Goal: Information Seeking & Learning: Find specific fact

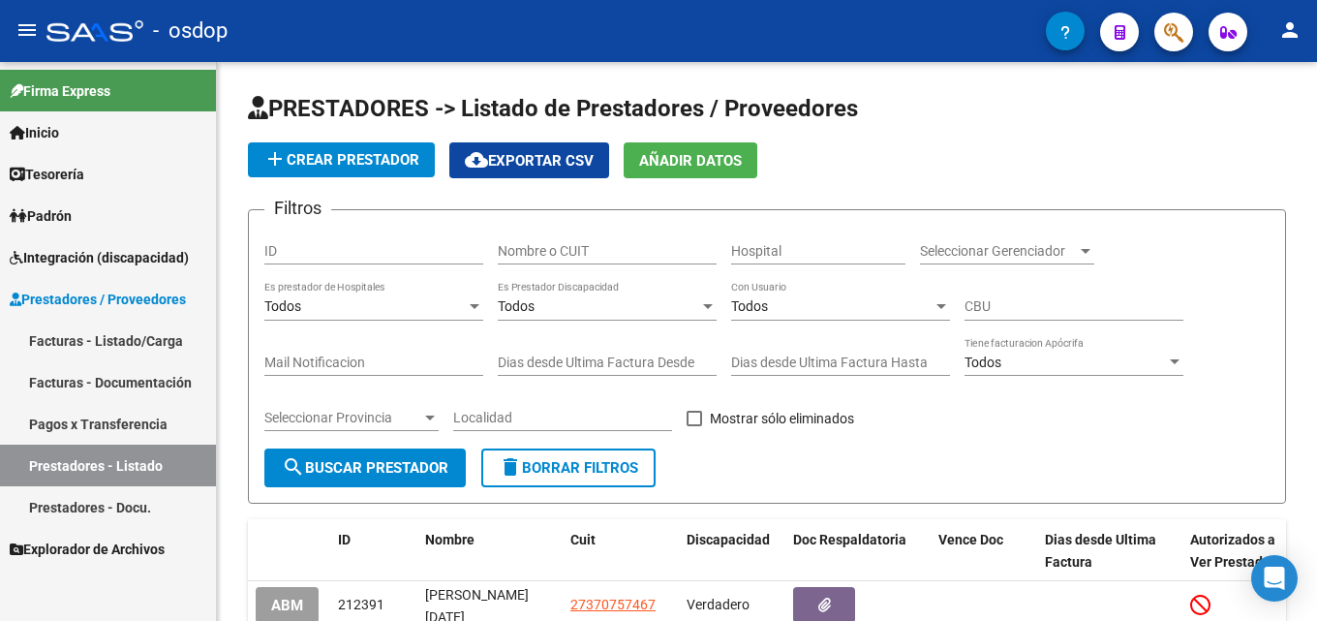
click at [590, 249] on input "Nombre o CUIT" at bounding box center [607, 251] width 219 height 16
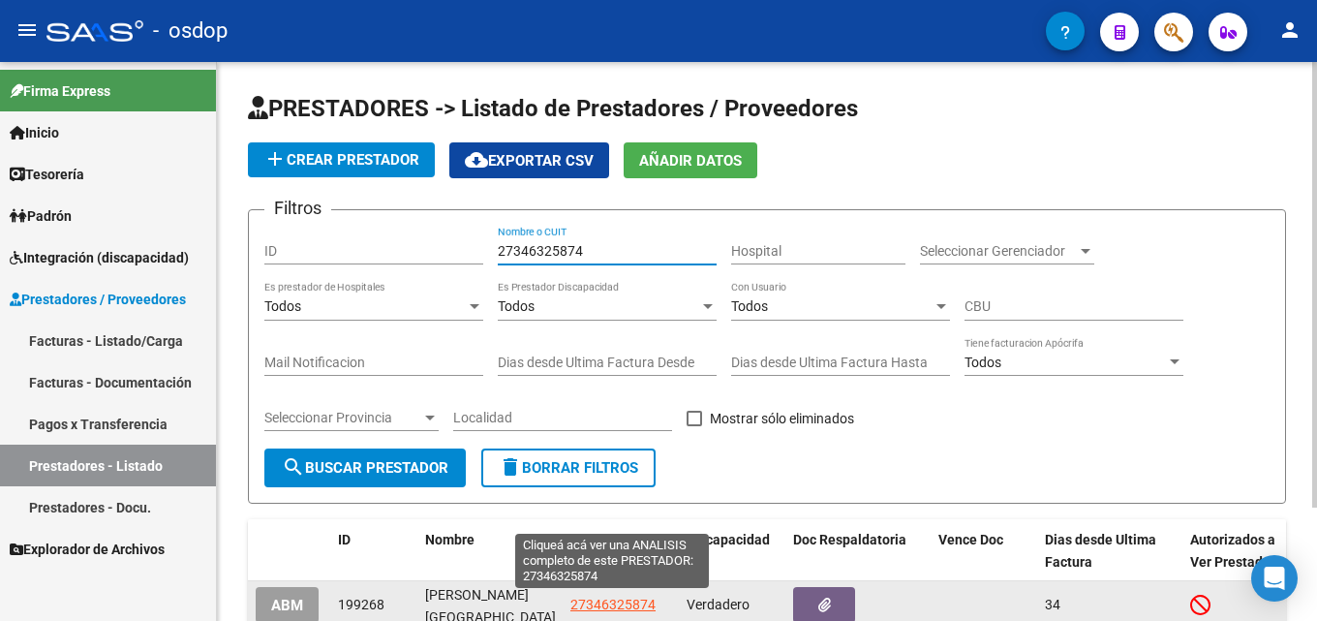
type input "27346325874"
click at [599, 610] on span "27346325874" at bounding box center [612, 604] width 85 height 15
type textarea "27346325874"
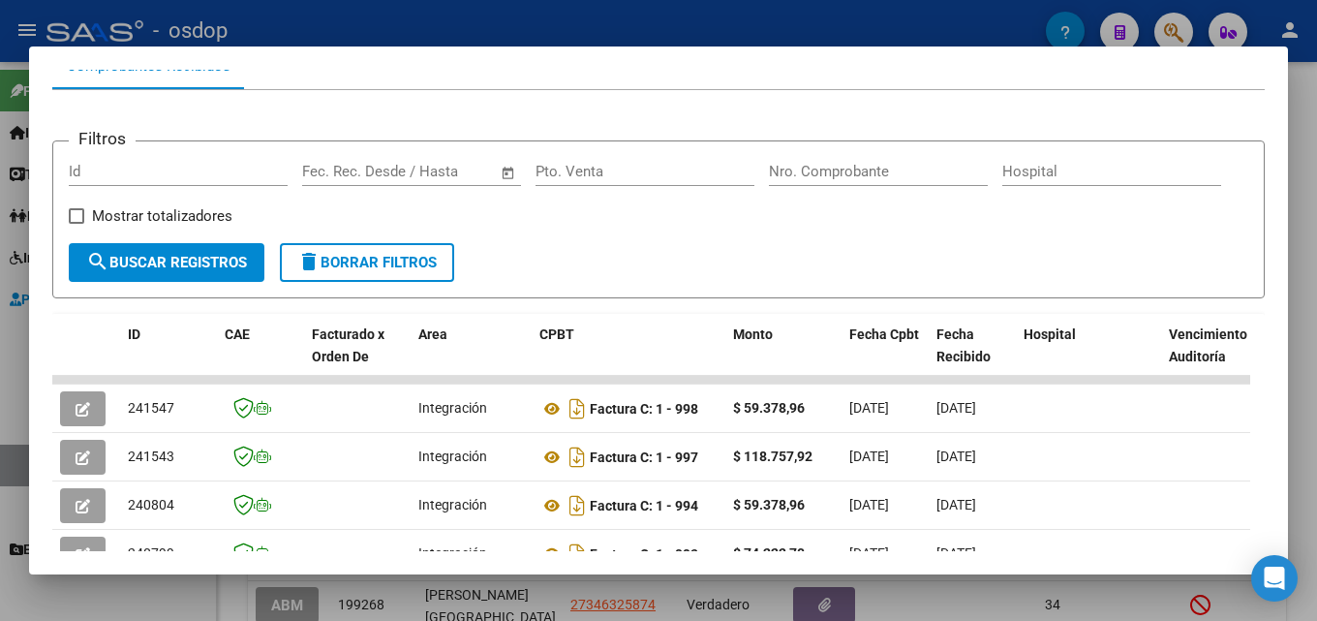
scroll to position [225, 0]
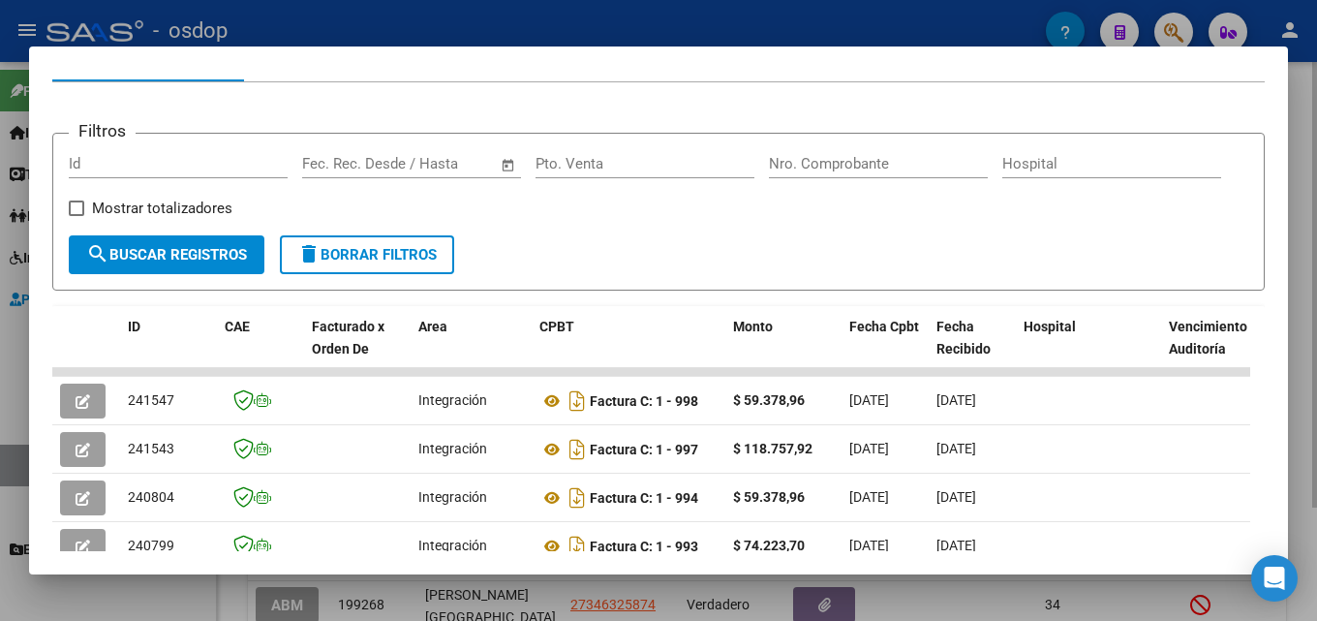
click at [1316, 369] on div at bounding box center [658, 310] width 1317 height 621
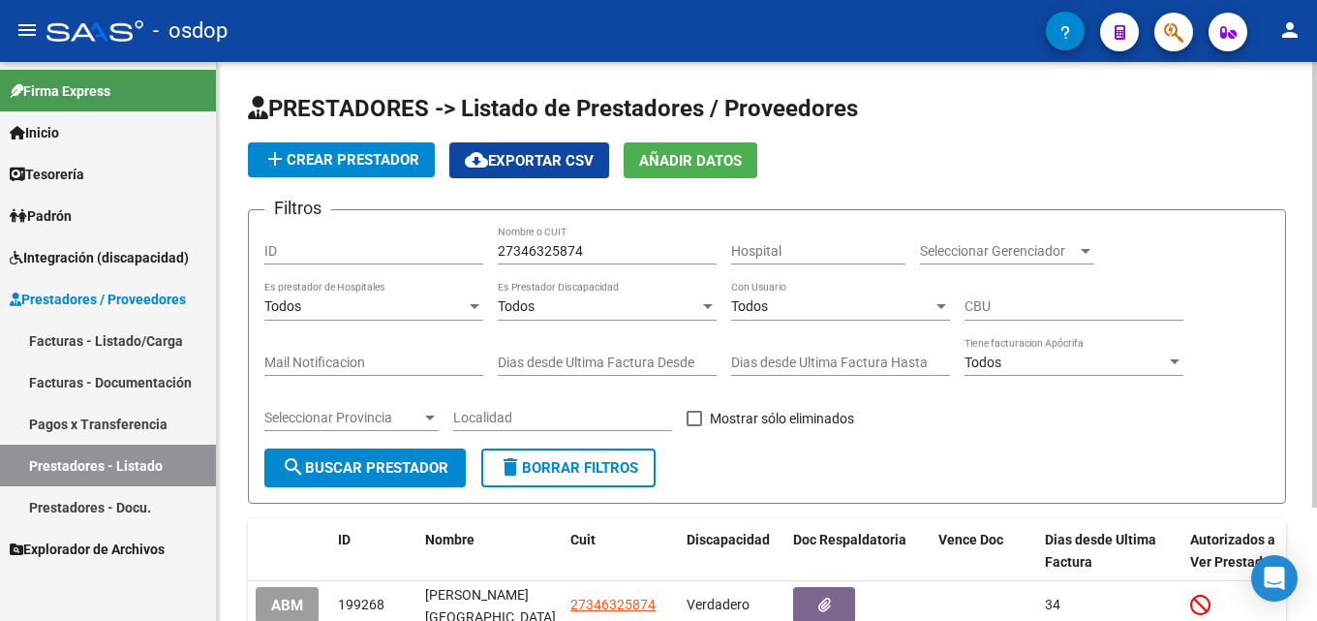
click at [566, 464] on span "delete Borrar Filtros" at bounding box center [568, 467] width 139 height 17
click at [603, 258] on input "Nombre o CUIT" at bounding box center [607, 251] width 219 height 16
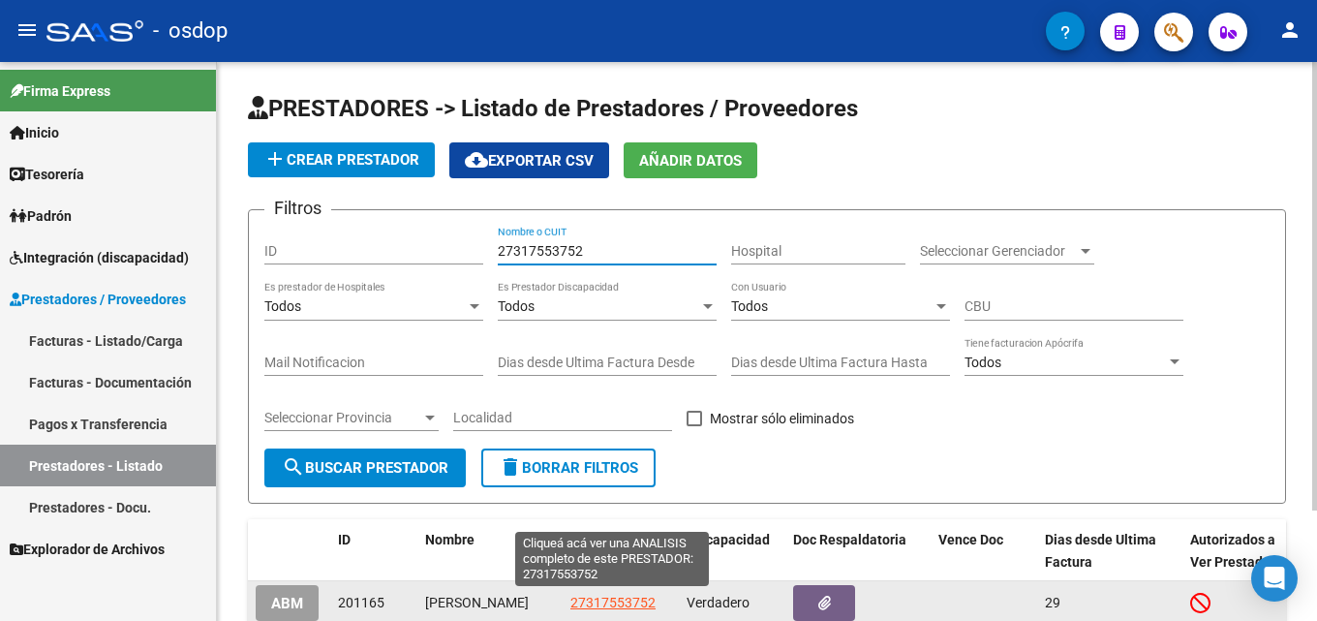
type input "27317553752"
click at [616, 607] on span "27317553752" at bounding box center [612, 602] width 85 height 15
type textarea "27317553752"
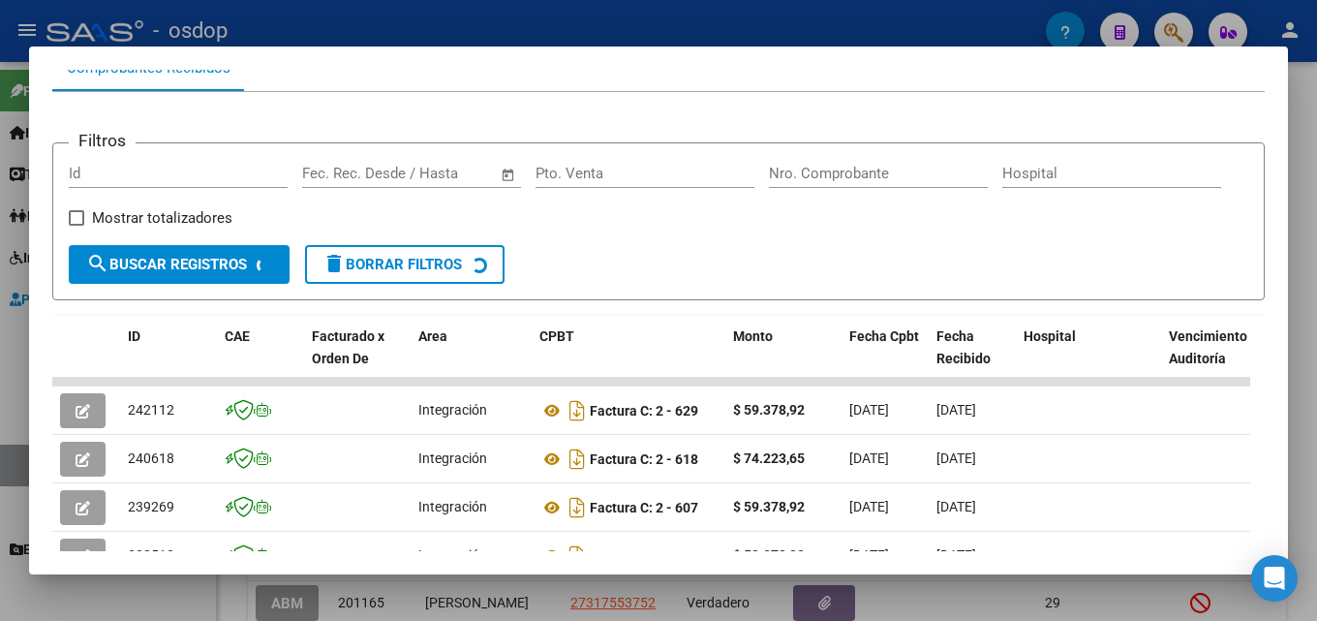
scroll to position [220, 0]
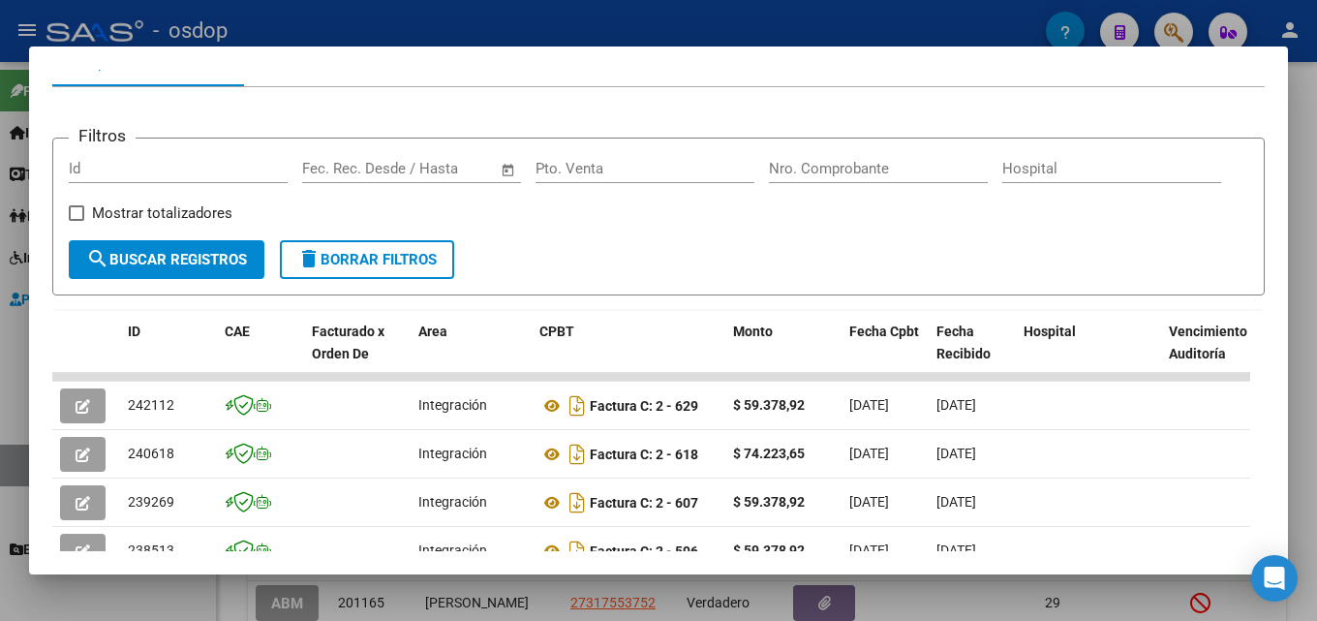
click at [1316, 344] on div at bounding box center [658, 310] width 1317 height 621
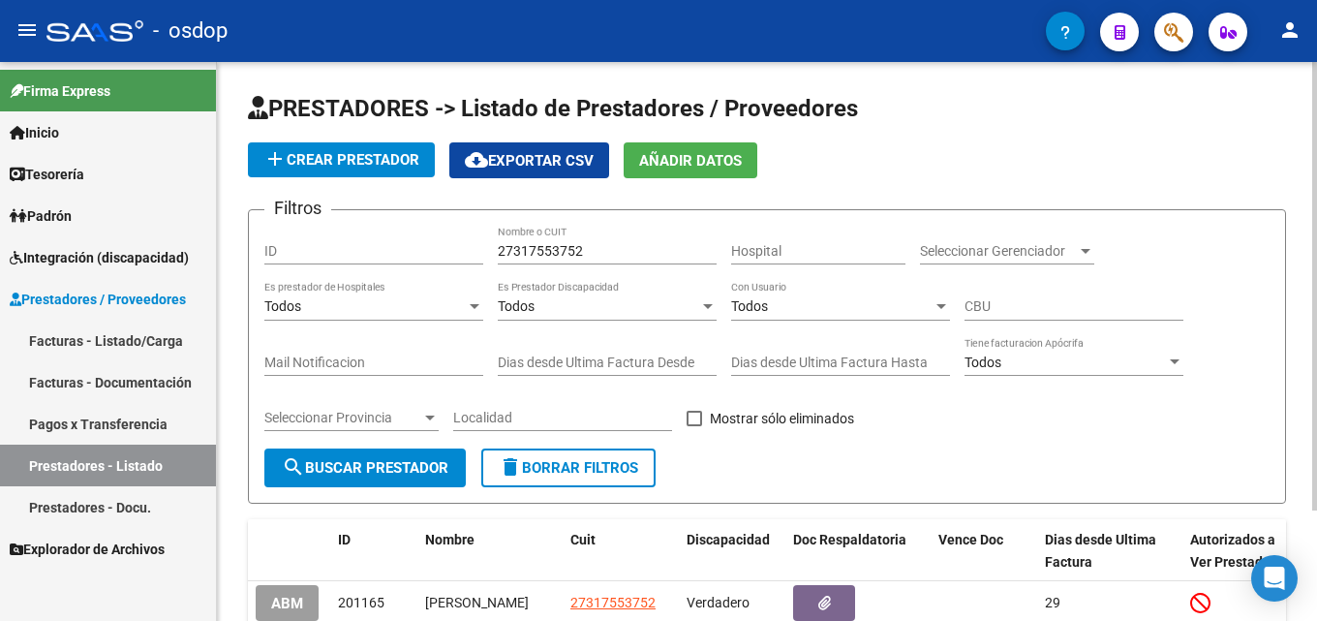
click at [646, 465] on button "delete Borrar Filtros" at bounding box center [568, 467] width 174 height 39
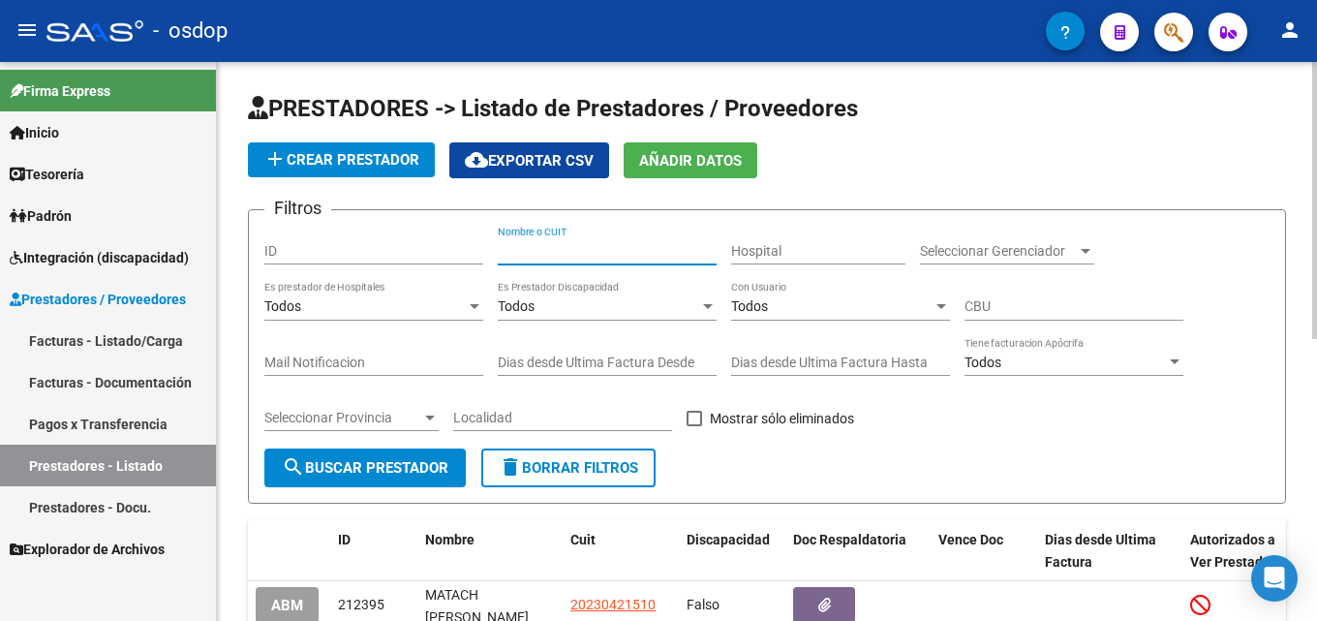
click at [626, 256] on input "Nombre o CUIT" at bounding box center [607, 251] width 219 height 16
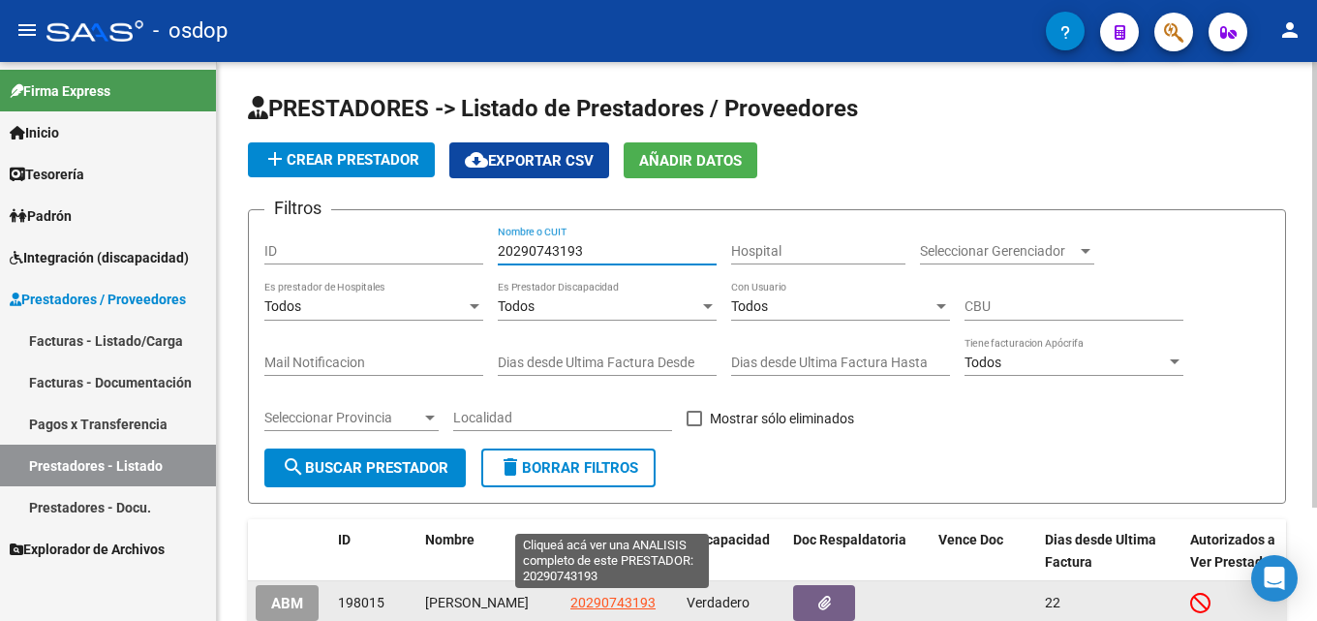
type input "20290743193"
click at [629, 609] on span "20290743193" at bounding box center [612, 602] width 85 height 15
type textarea "20290743193"
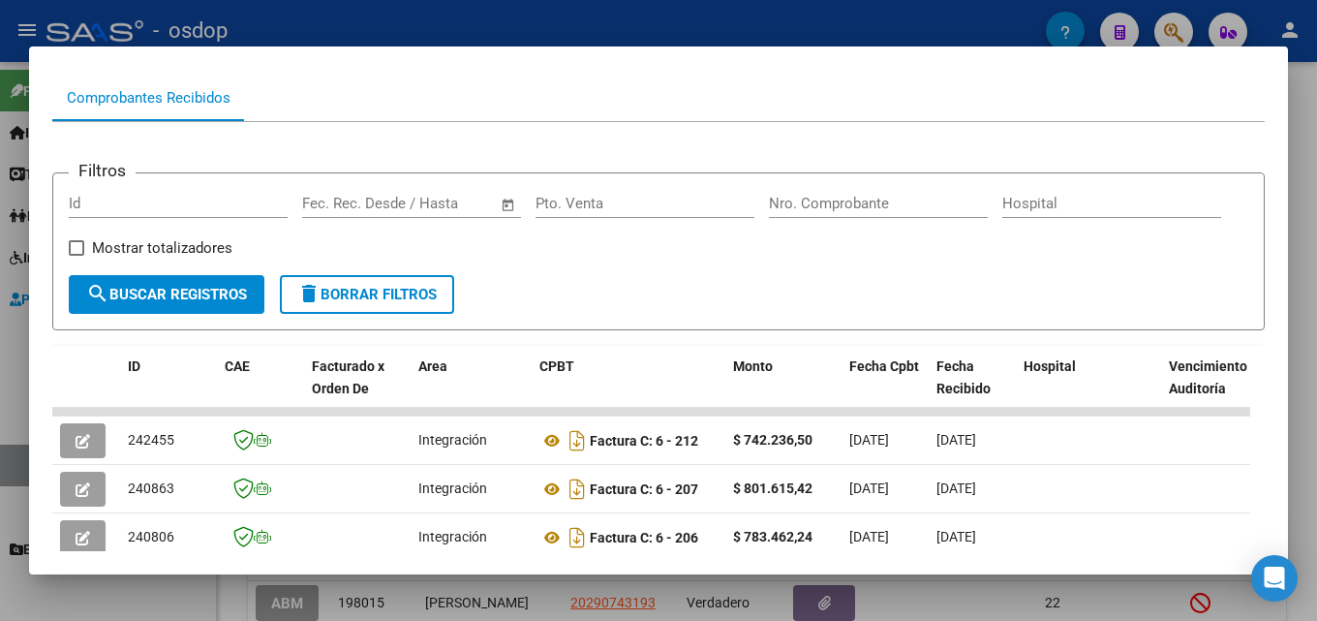
scroll to position [187, 0]
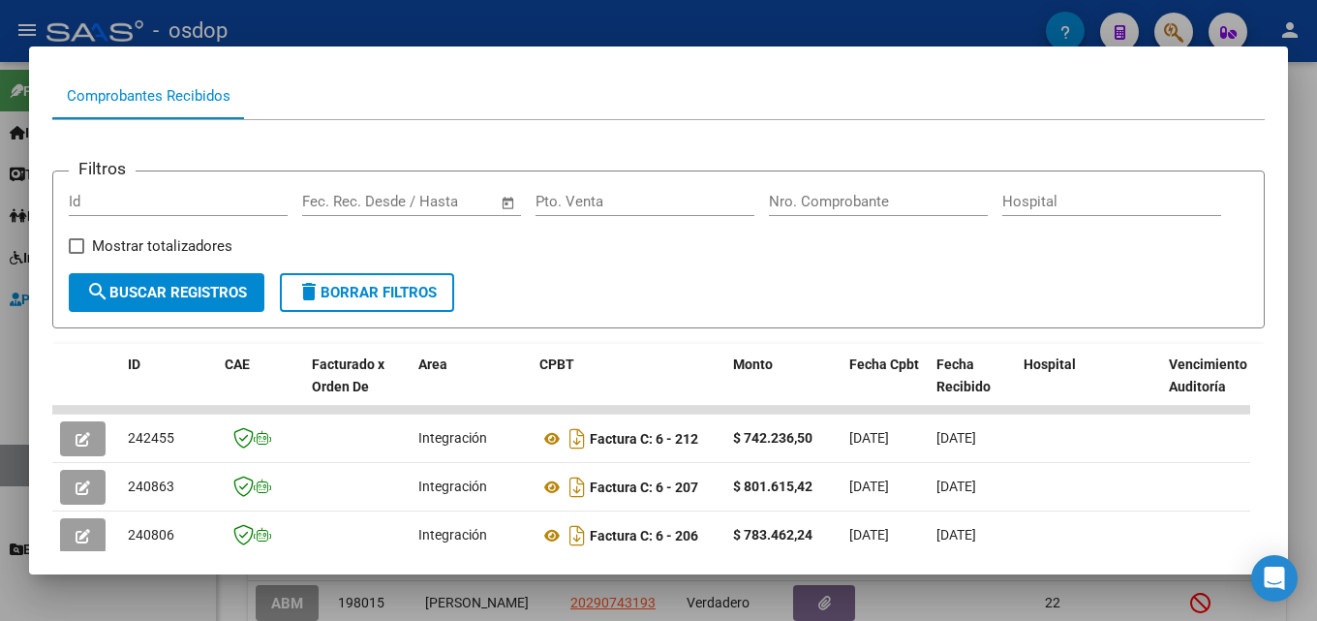
click at [1316, 328] on div at bounding box center [658, 310] width 1317 height 621
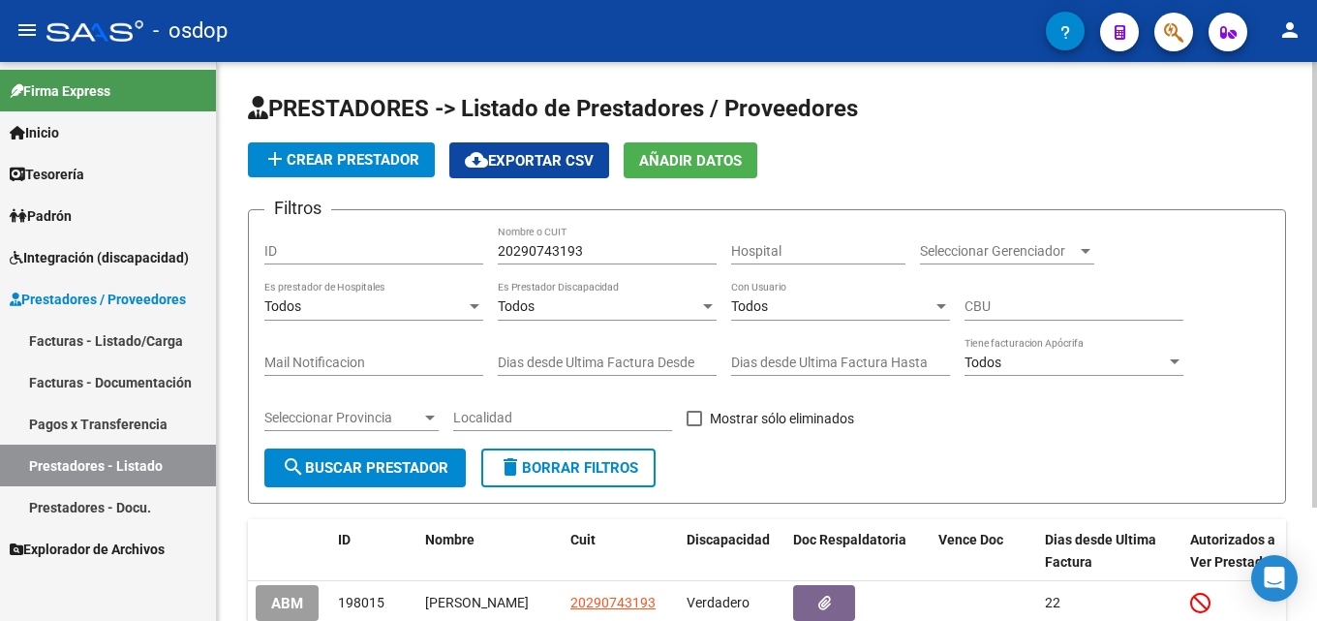
click at [585, 470] on span "delete Borrar Filtros" at bounding box center [568, 467] width 139 height 17
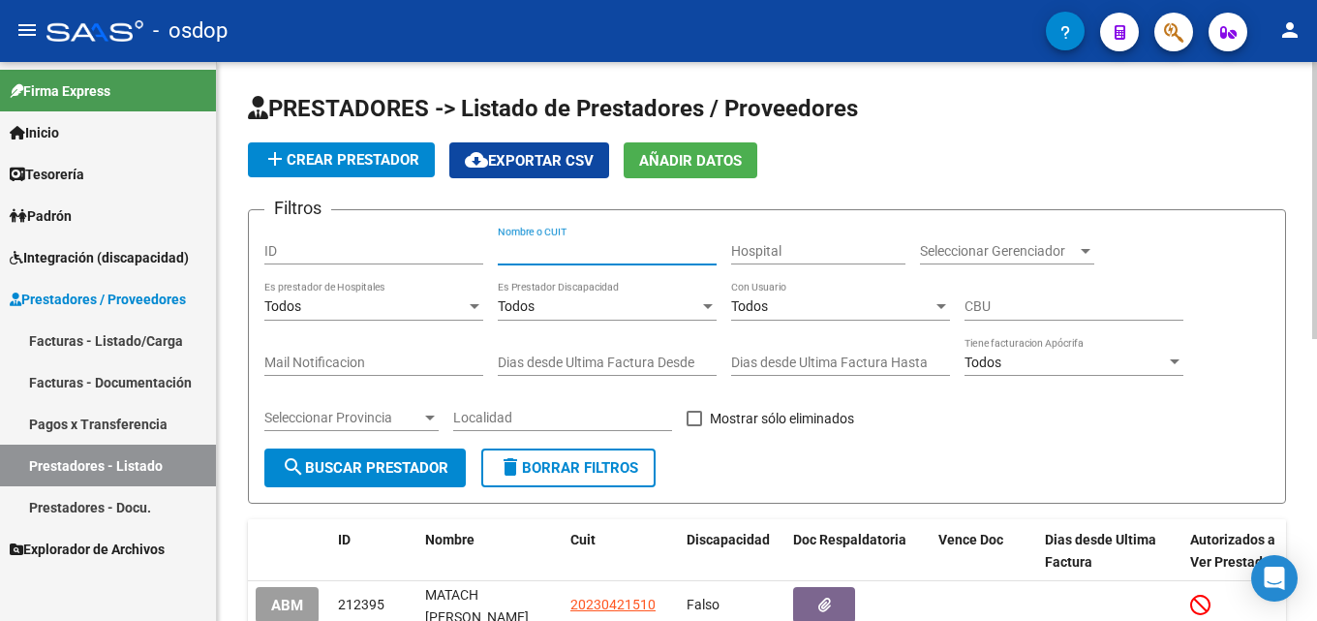
click at [629, 258] on input "Nombre o CUIT" at bounding box center [607, 251] width 219 height 16
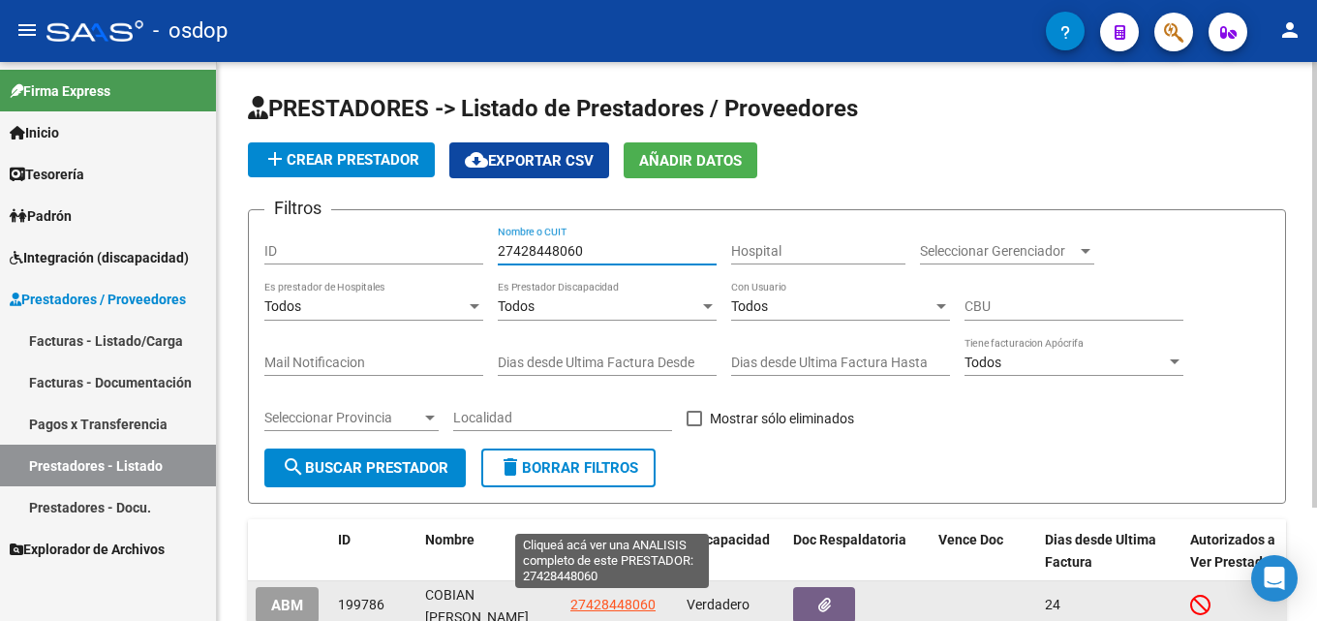
type input "27428448060"
click at [636, 607] on span "27428448060" at bounding box center [612, 604] width 85 height 15
type textarea "27428448060"
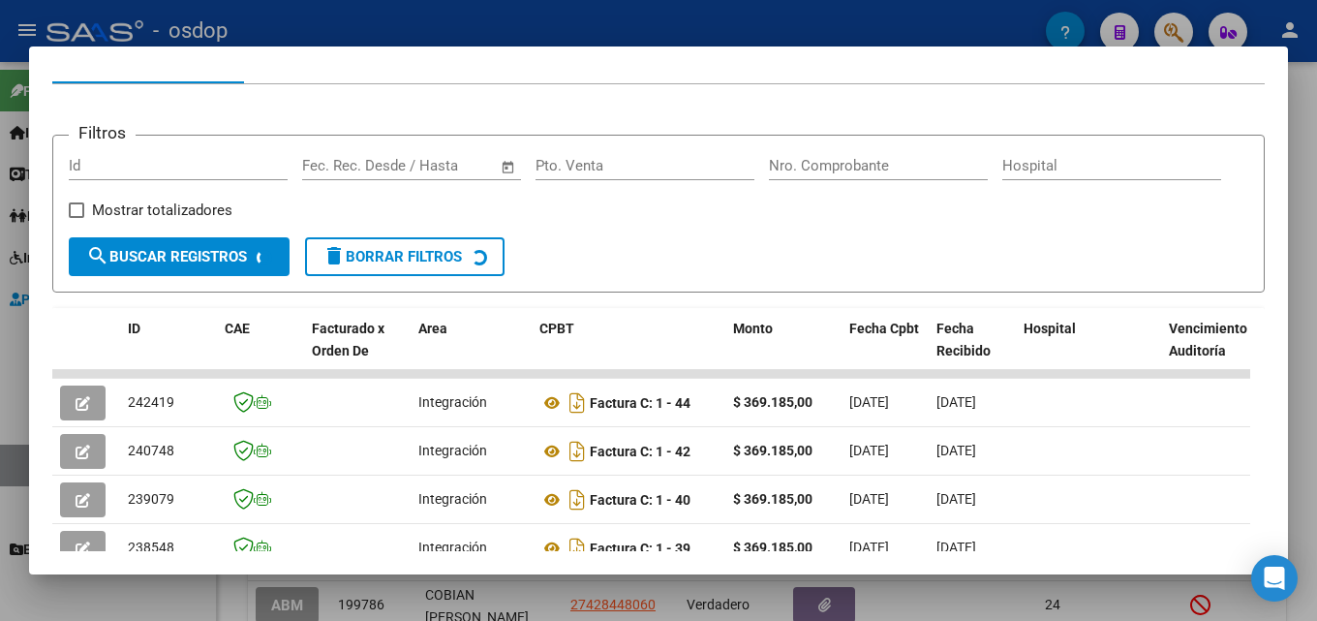
scroll to position [270, 0]
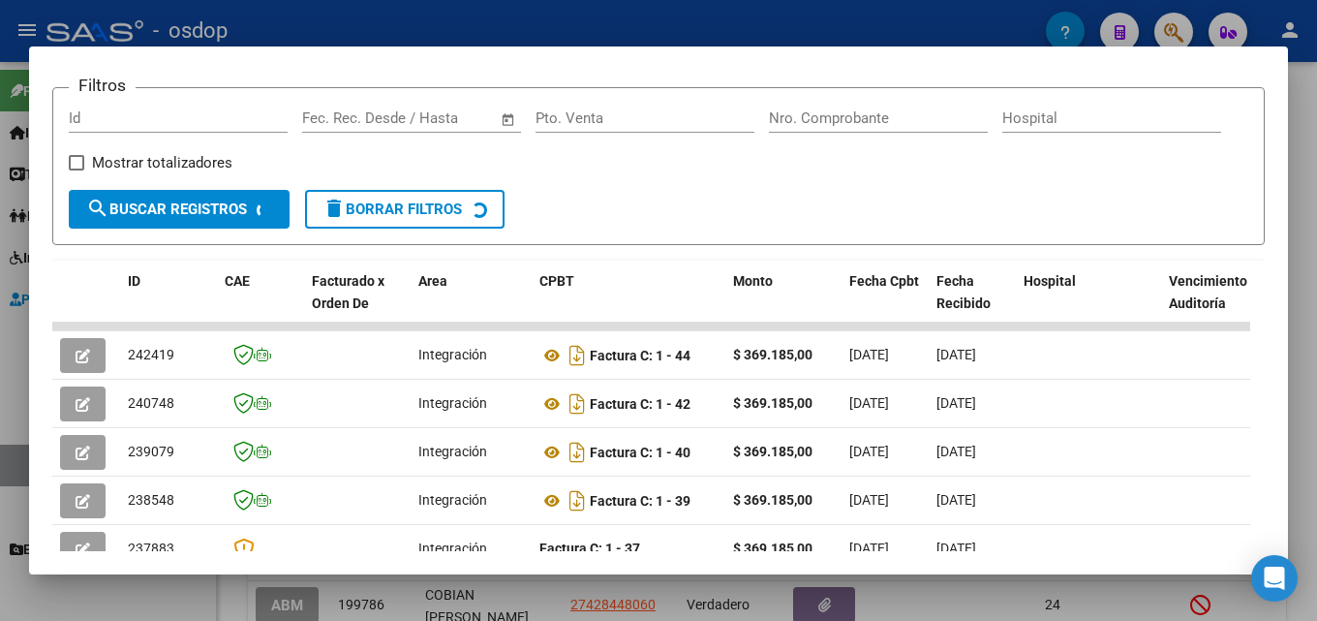
click at [1316, 371] on div at bounding box center [658, 310] width 1317 height 621
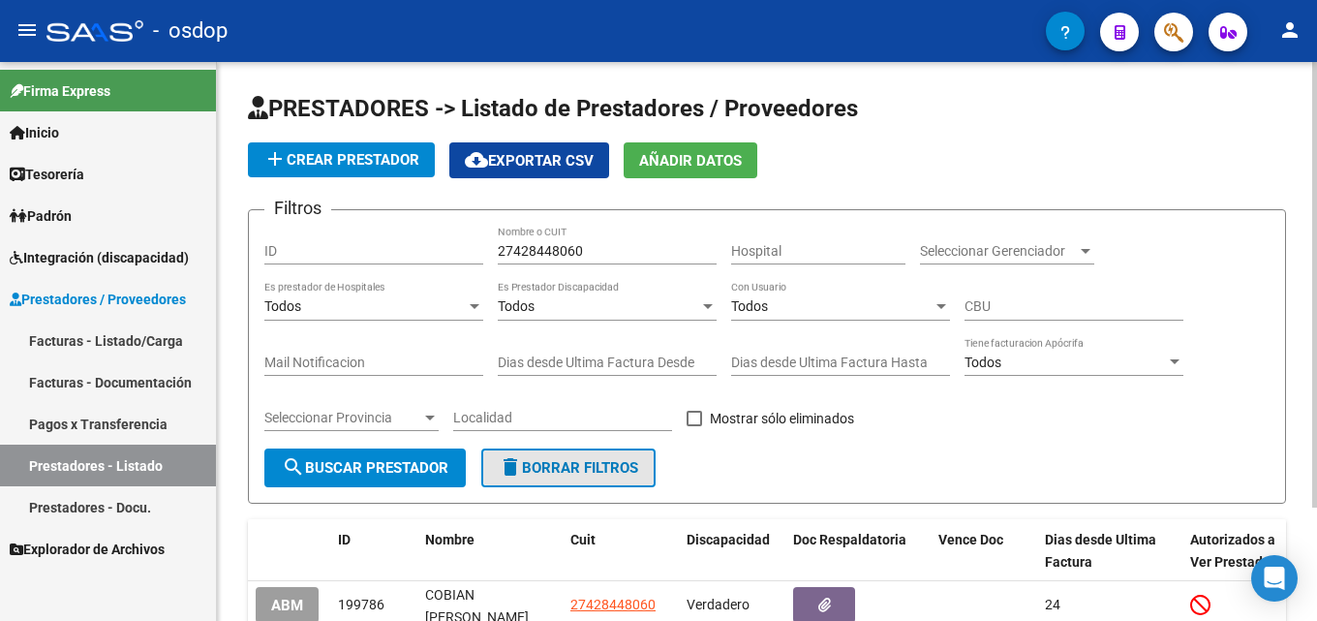
drag, startPoint x: 622, startPoint y: 467, endPoint x: 601, endPoint y: 261, distance: 207.3
click at [620, 461] on span "delete Borrar Filtros" at bounding box center [568, 467] width 139 height 17
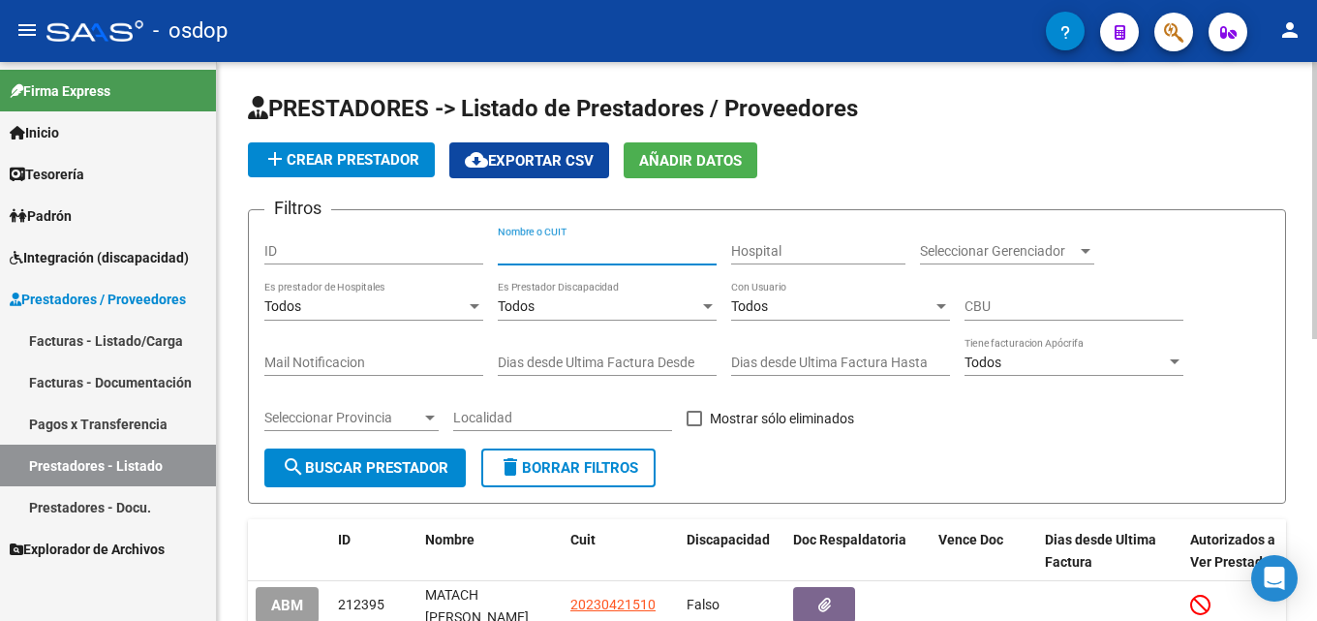
click at [600, 247] on input "Nombre o CUIT" at bounding box center [607, 251] width 219 height 16
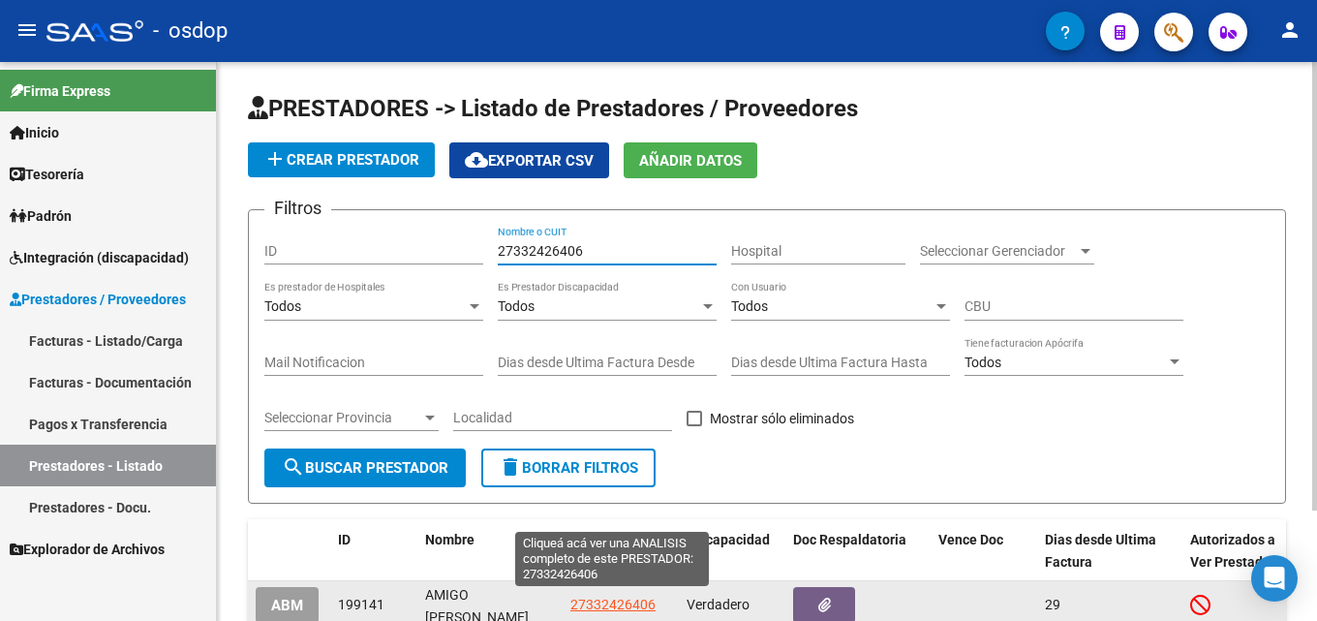
type input "27332426406"
click at [643, 600] on span "27332426406" at bounding box center [612, 604] width 85 height 15
type textarea "27332426406"
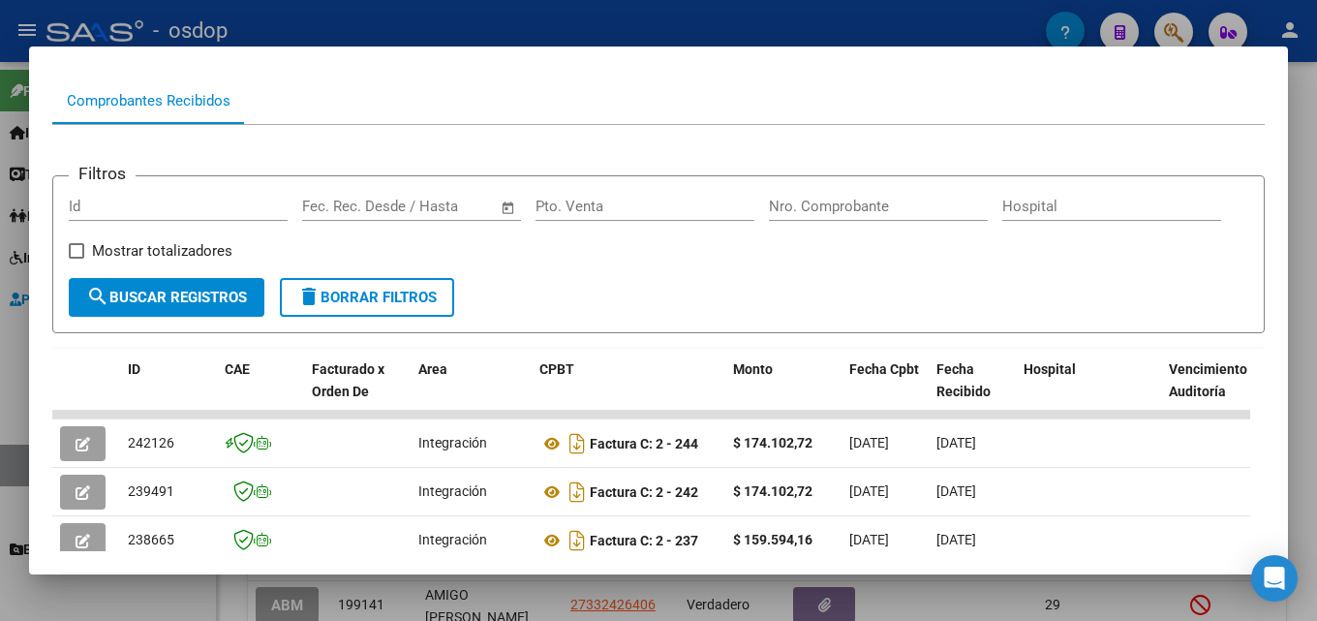
scroll to position [184, 0]
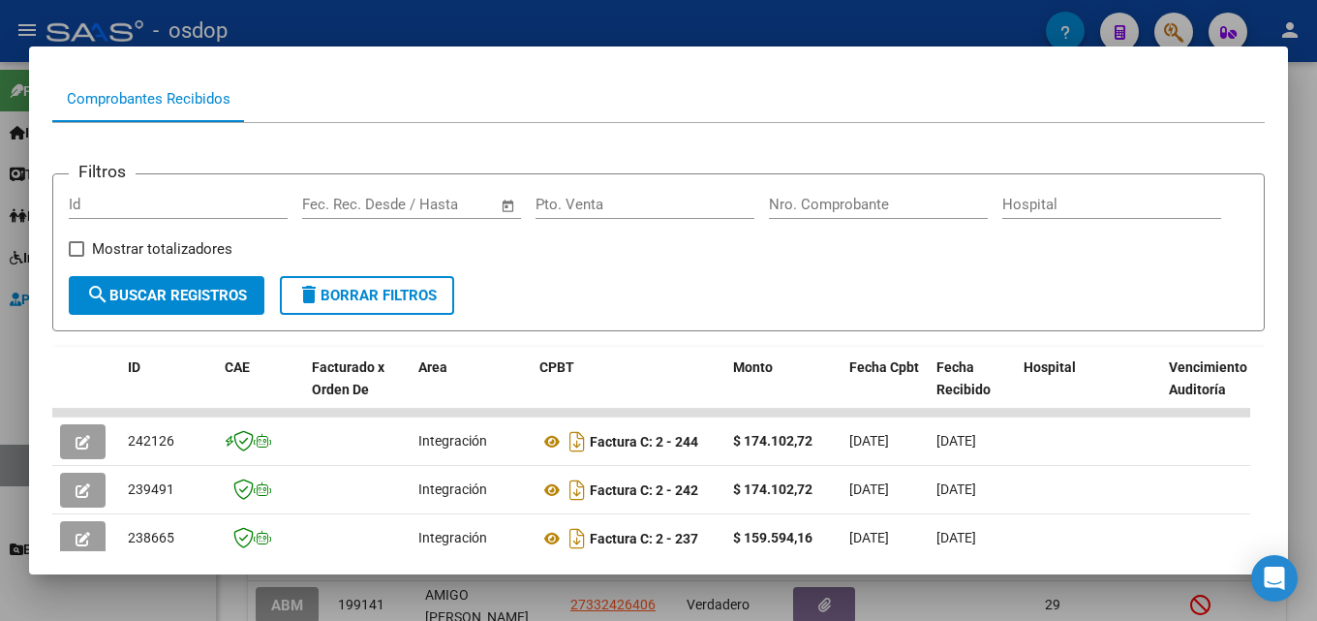
click at [1316, 325] on div at bounding box center [658, 310] width 1317 height 621
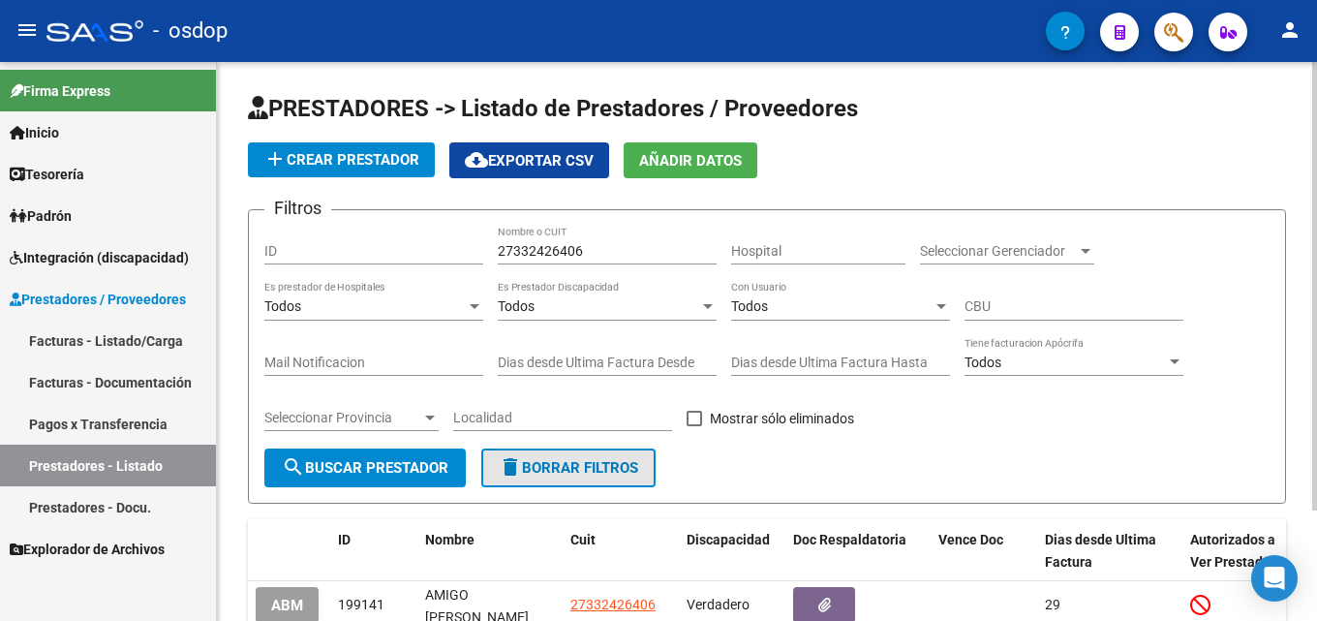
click at [635, 469] on span "delete Borrar Filtros" at bounding box center [568, 467] width 139 height 17
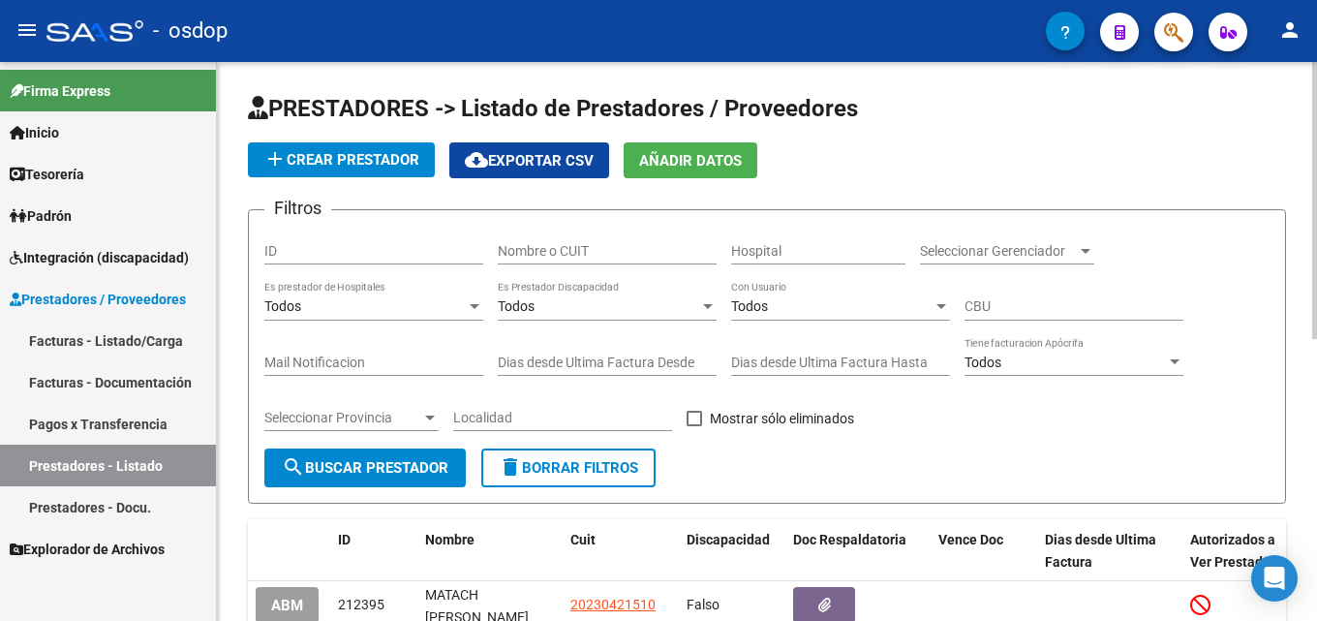
click at [592, 257] on input "Nombre o CUIT" at bounding box center [607, 251] width 219 height 16
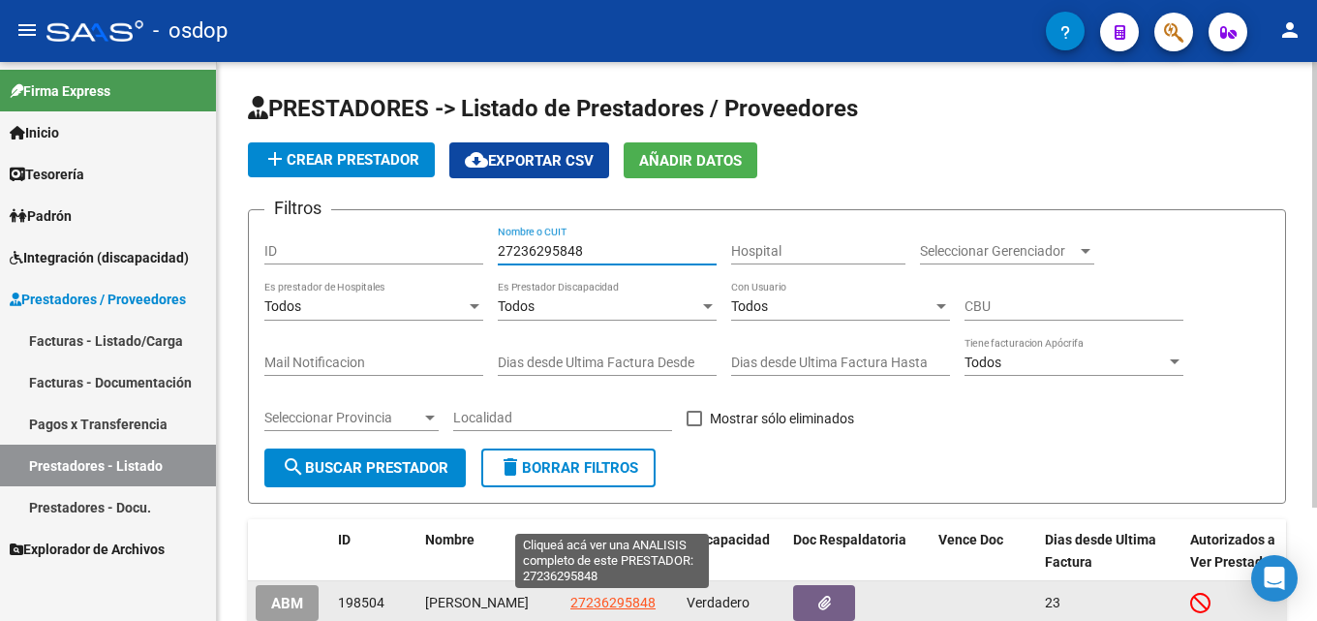
type input "27236295848"
click at [619, 598] on span "27236295848" at bounding box center [612, 602] width 85 height 15
type textarea "27236295848"
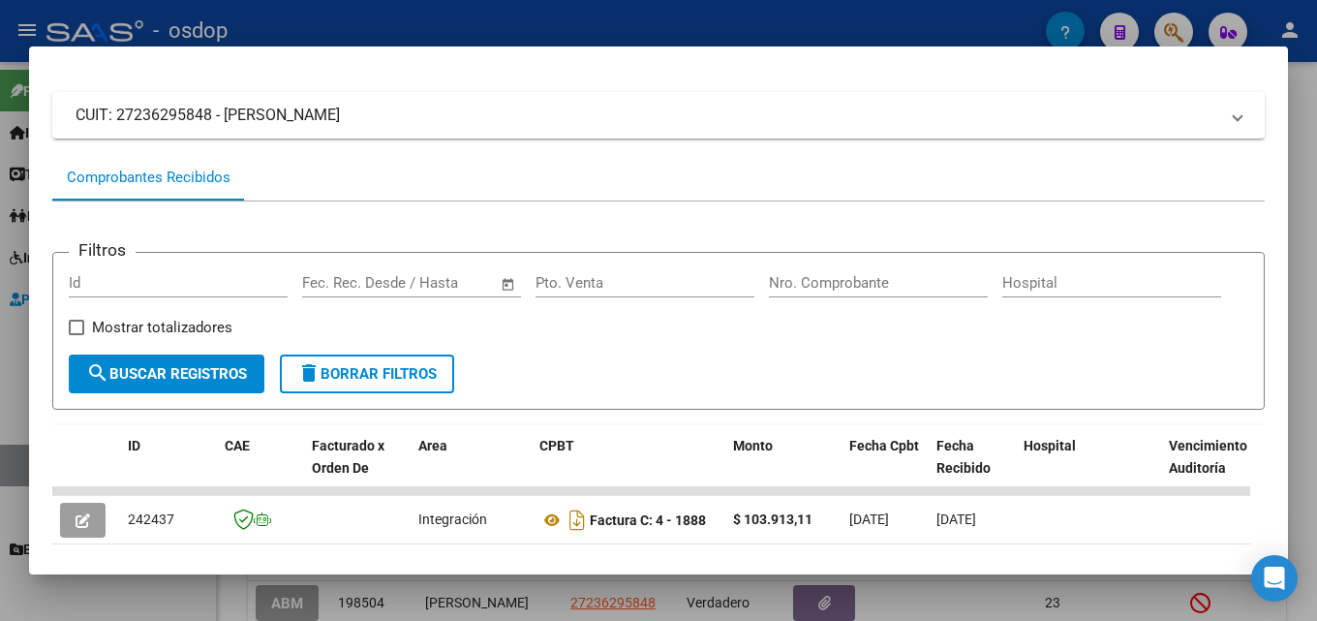
scroll to position [194, 0]
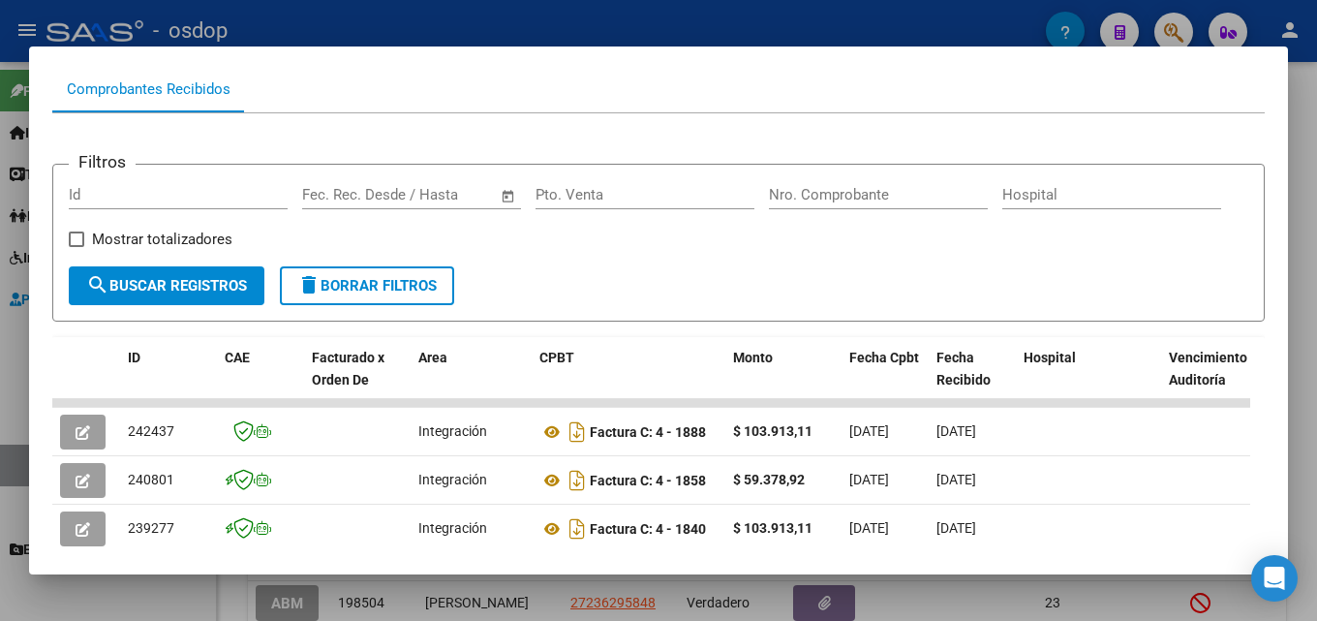
click at [1316, 335] on div at bounding box center [658, 310] width 1317 height 621
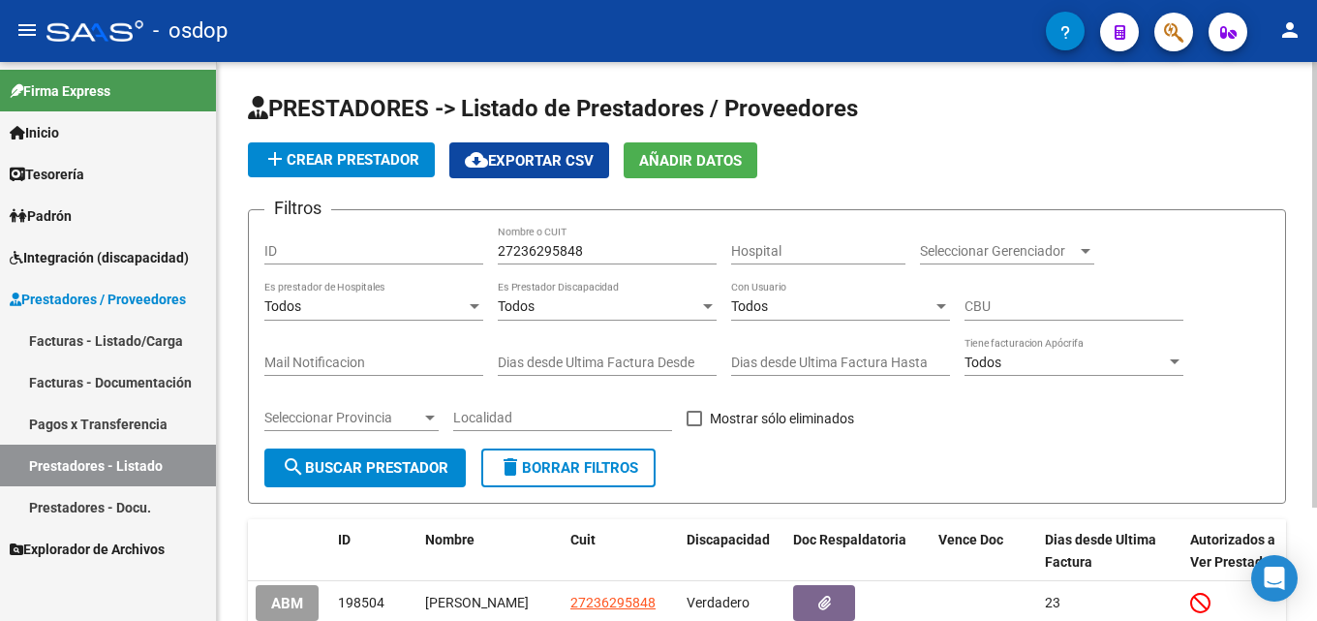
click at [558, 451] on button "delete Borrar Filtros" at bounding box center [568, 467] width 174 height 39
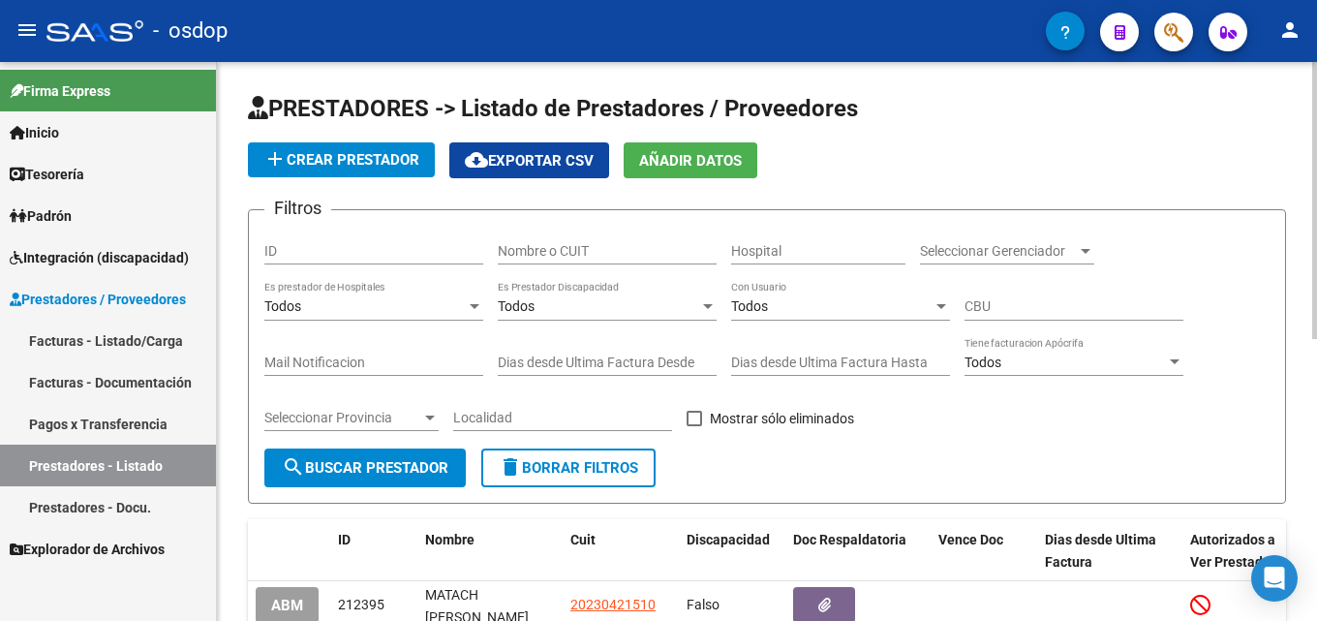
click at [560, 253] on input "Nombre o CUIT" at bounding box center [607, 251] width 219 height 16
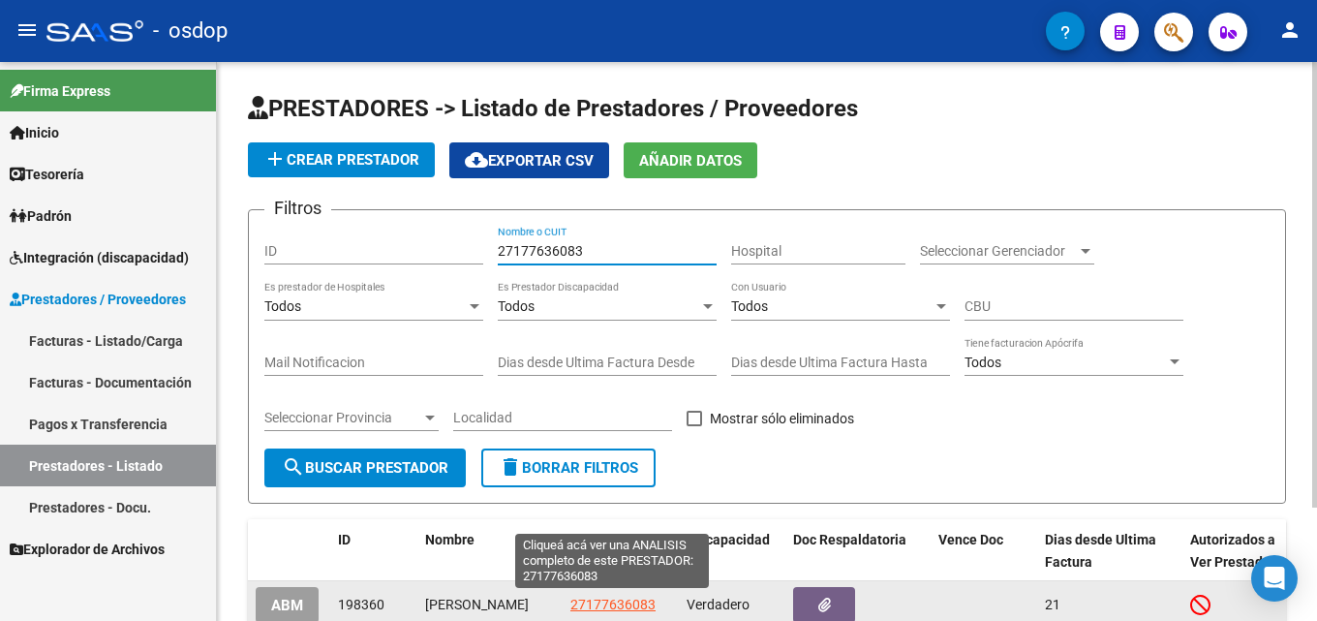
type input "27177636083"
click at [598, 603] on span "27177636083" at bounding box center [612, 604] width 85 height 15
type textarea "27177636083"
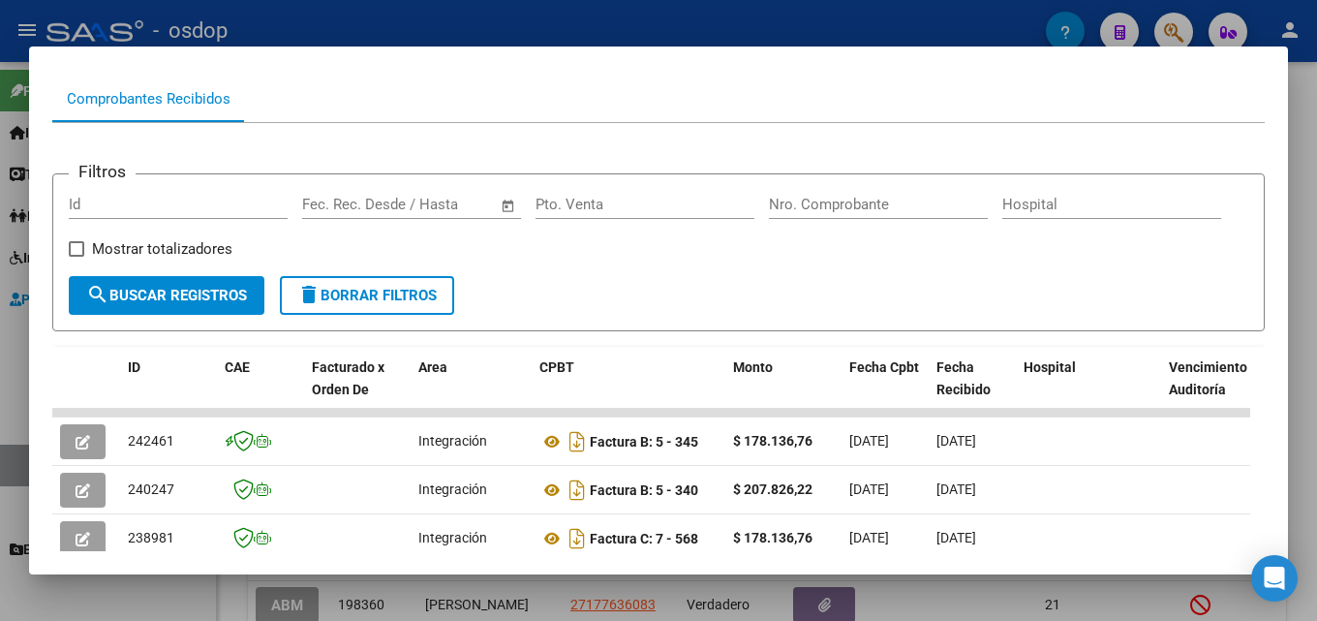
scroll to position [187, 0]
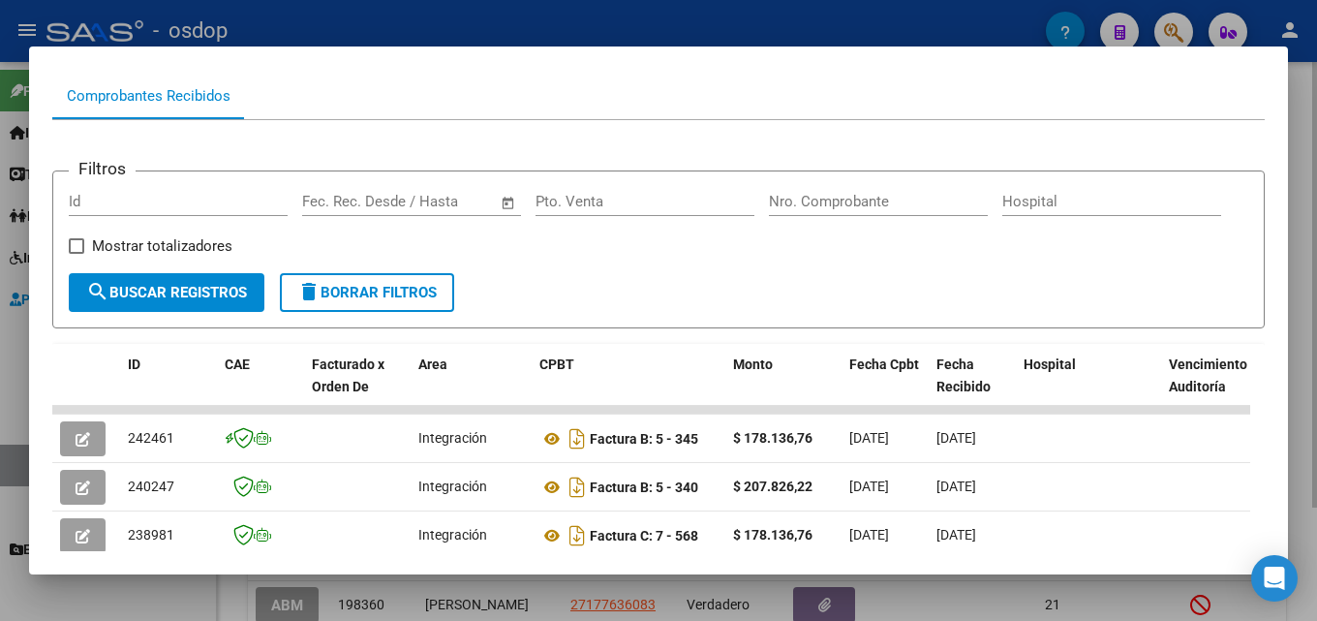
drag, startPoint x: 1316, startPoint y: 343, endPoint x: 829, endPoint y: 441, distance: 496.9
click at [1316, 344] on div at bounding box center [658, 310] width 1317 height 621
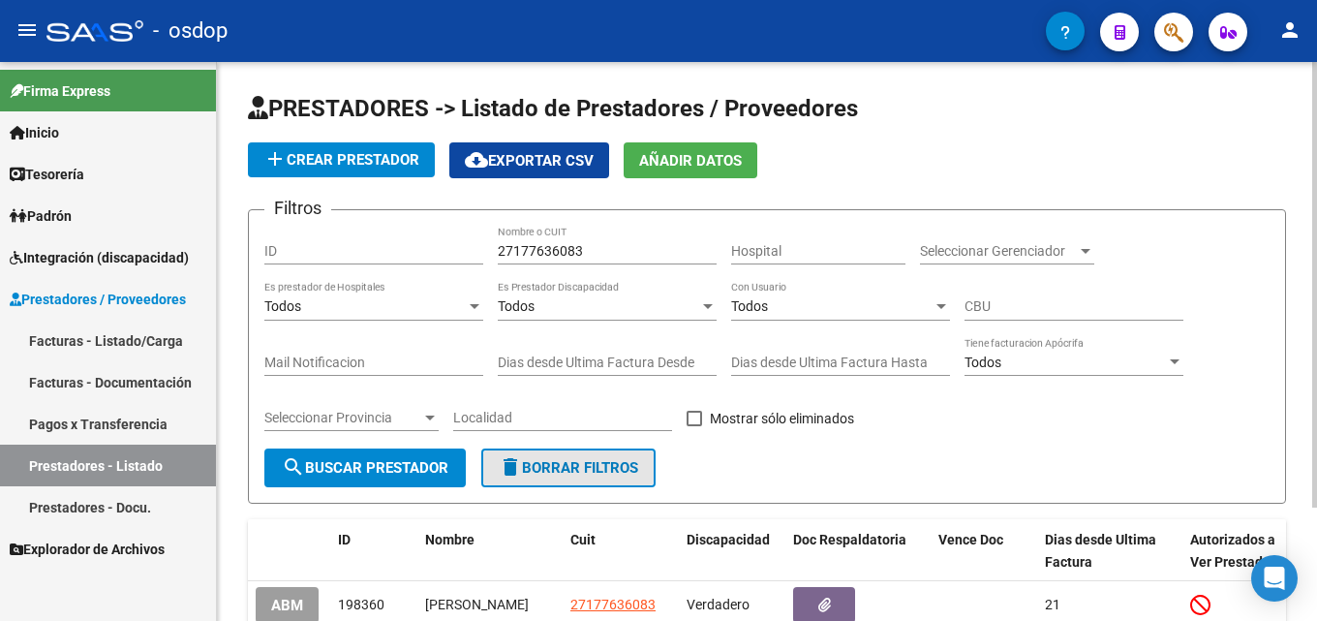
drag, startPoint x: 556, startPoint y: 465, endPoint x: 590, endPoint y: 256, distance: 211.9
click at [556, 464] on span "delete Borrar Filtros" at bounding box center [568, 467] width 139 height 17
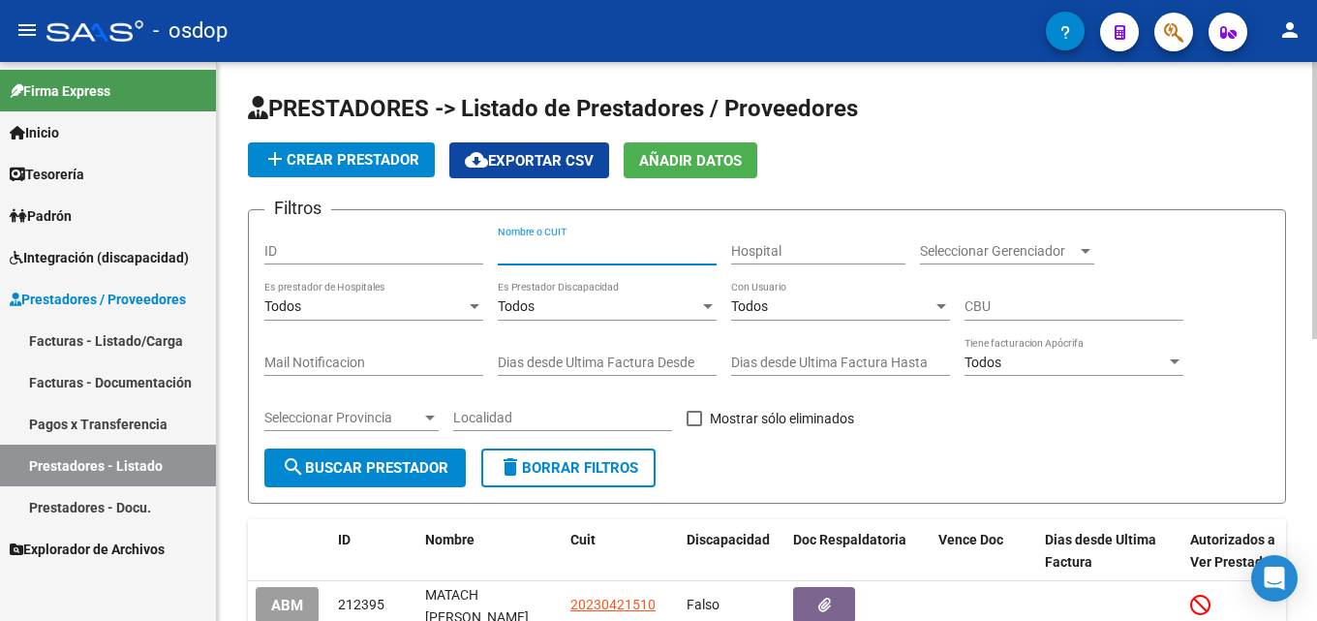
click at [580, 256] on input "Nombre o CUIT" at bounding box center [607, 251] width 219 height 16
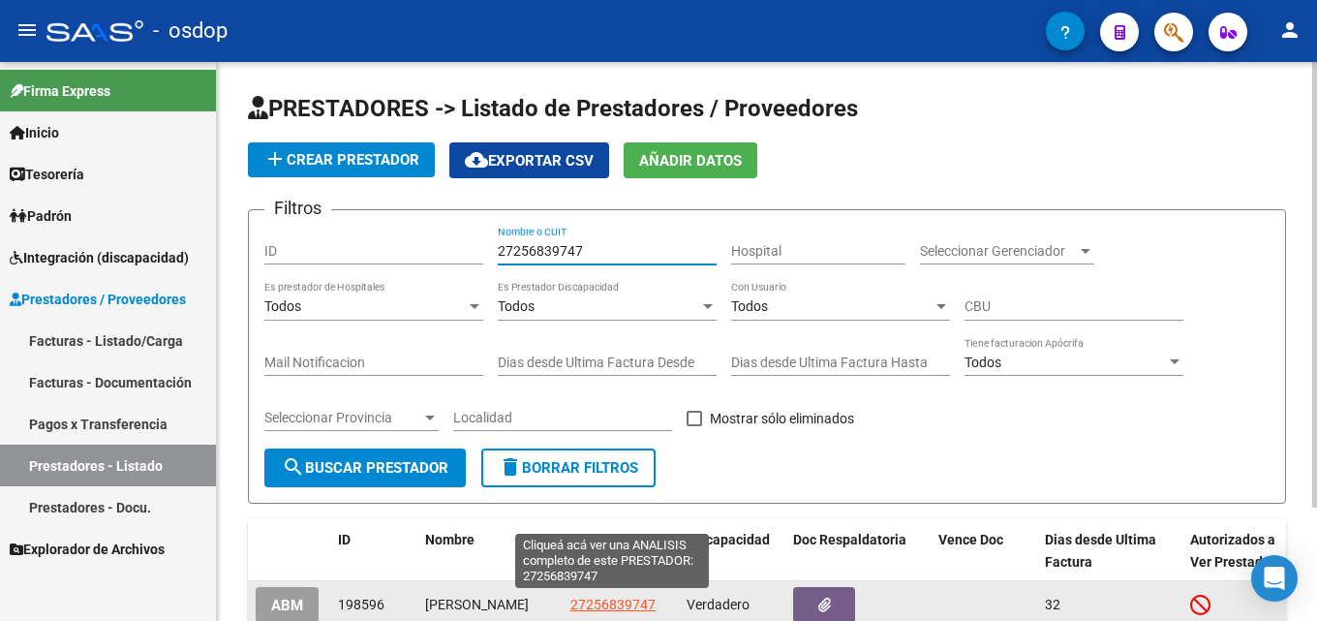
type input "27256839747"
click at [600, 607] on span "27256839747" at bounding box center [612, 604] width 85 height 15
type textarea "27256839747"
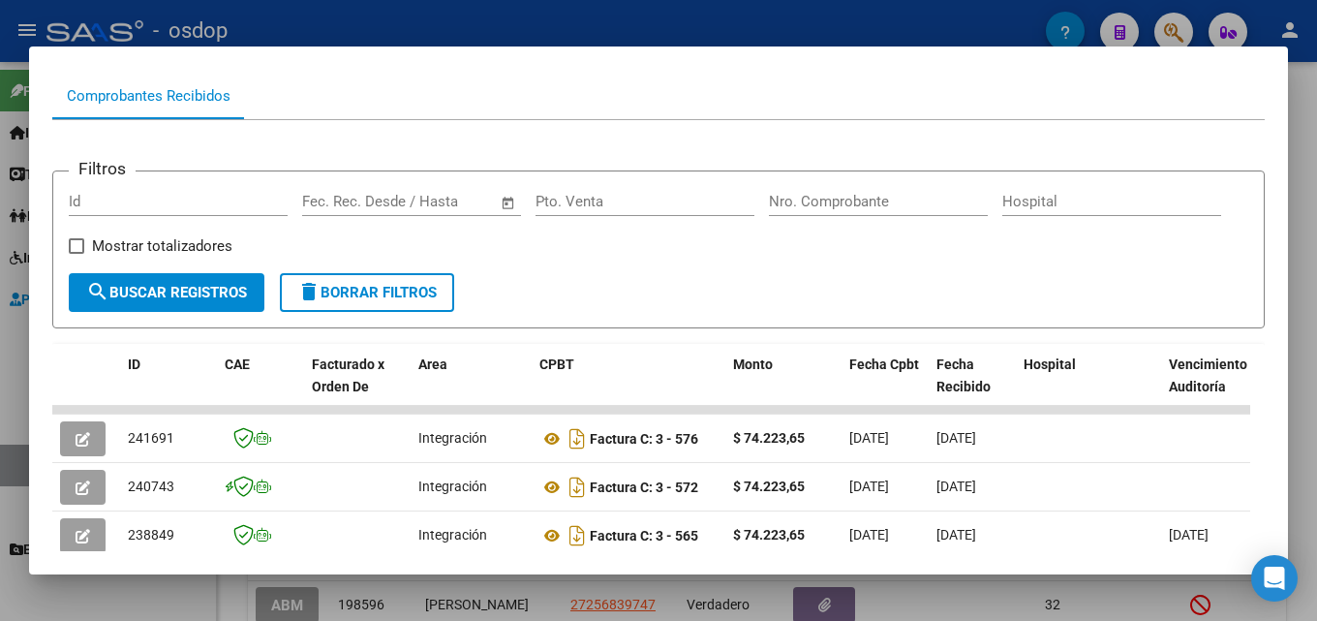
scroll to position [189, 0]
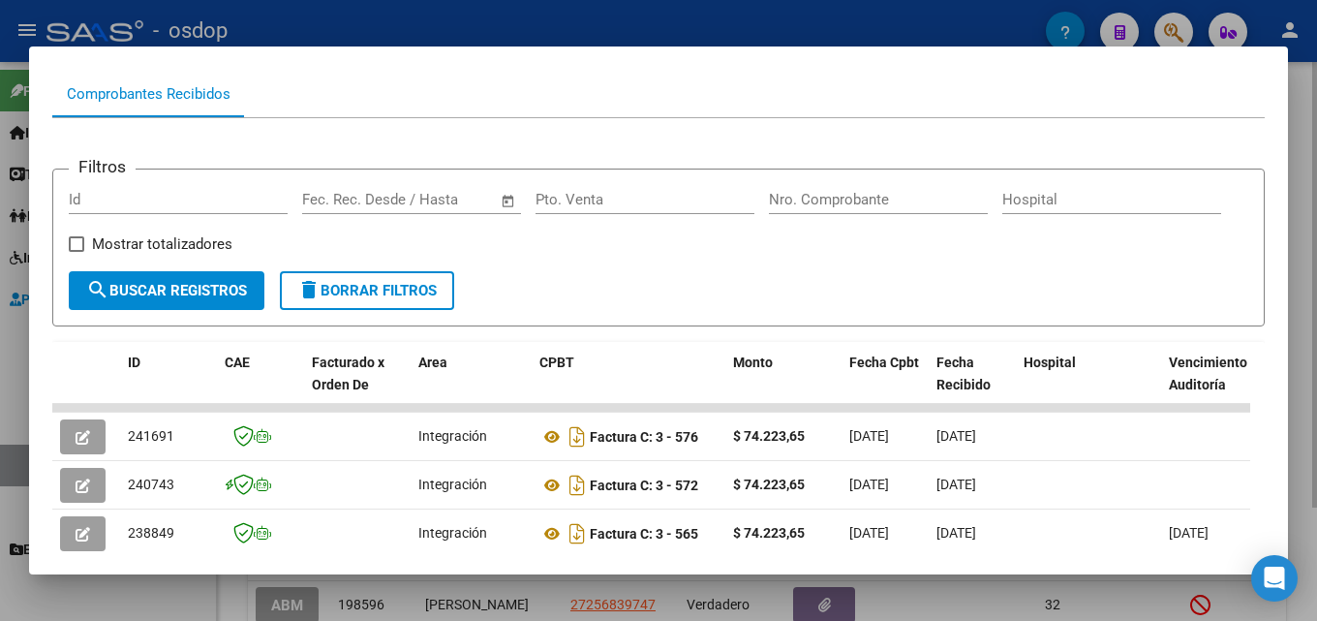
drag, startPoint x: 1316, startPoint y: 386, endPoint x: 819, endPoint y: 486, distance: 506.7
click at [1316, 388] on div at bounding box center [658, 310] width 1317 height 621
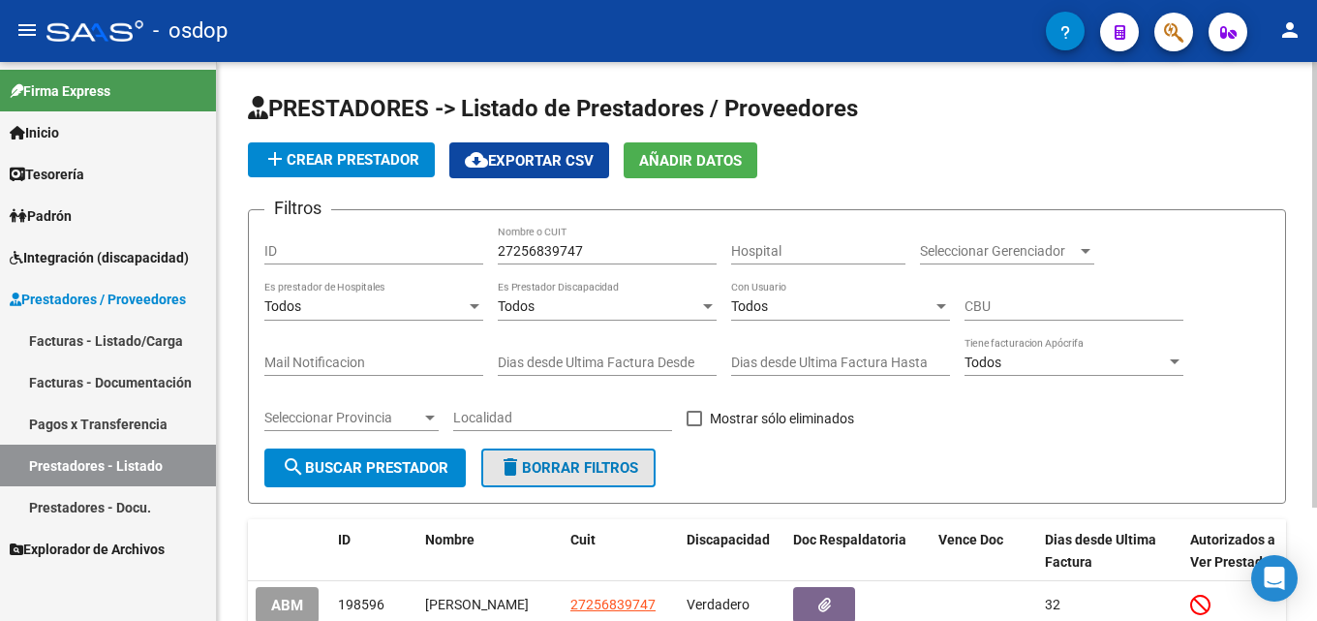
click at [595, 482] on button "delete Borrar Filtros" at bounding box center [568, 467] width 174 height 39
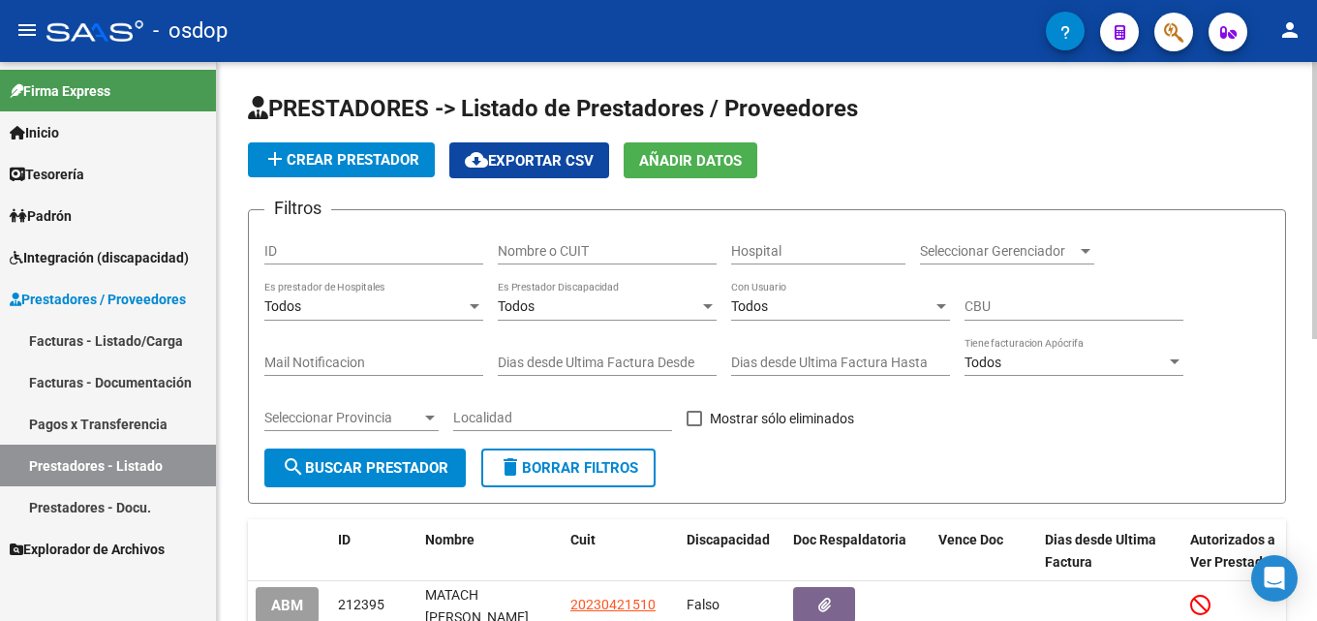
click at [572, 255] on input "Nombre o CUIT" at bounding box center [607, 251] width 219 height 16
